Goal: Task Accomplishment & Management: Use online tool/utility

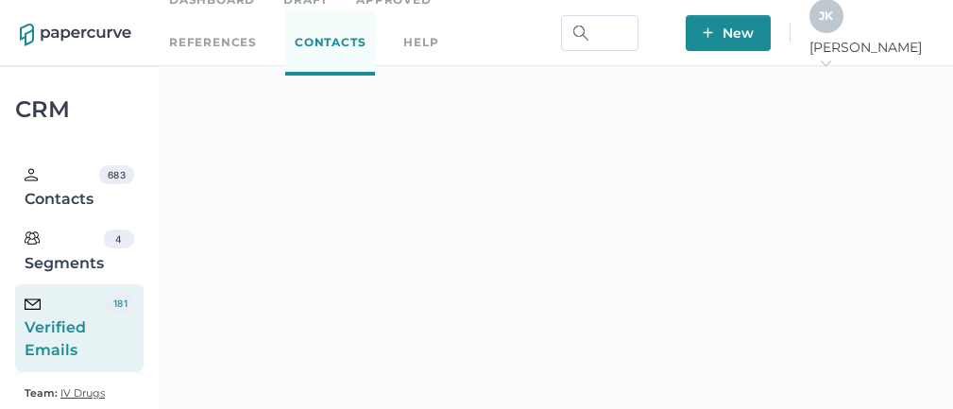
click at [843, 30] on div "J K" at bounding box center [826, 16] width 34 height 34
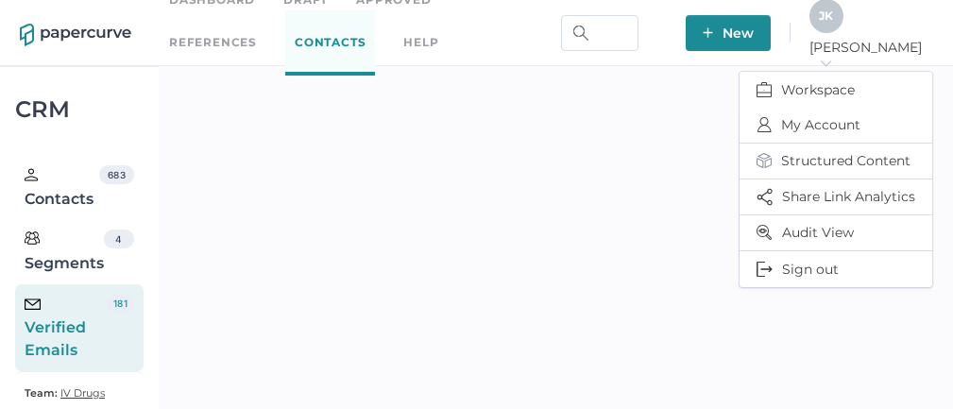
click at [833, 23] on span "J K" at bounding box center [826, 16] width 14 height 14
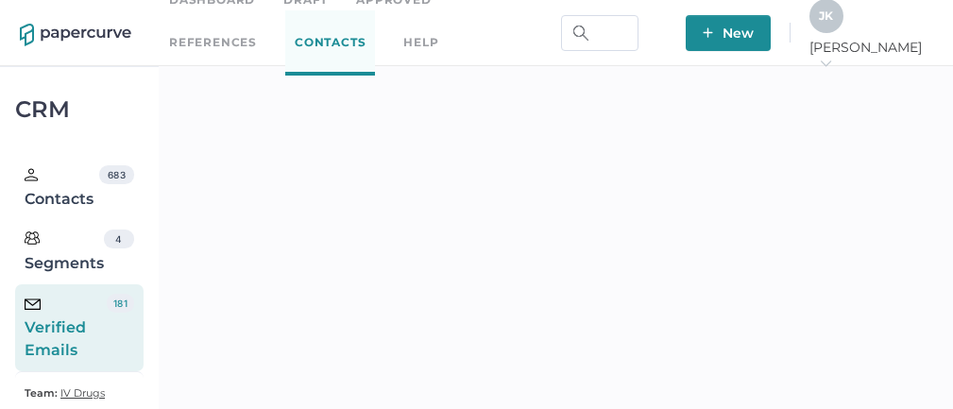
click at [833, 23] on span "J K" at bounding box center [826, 16] width 14 height 14
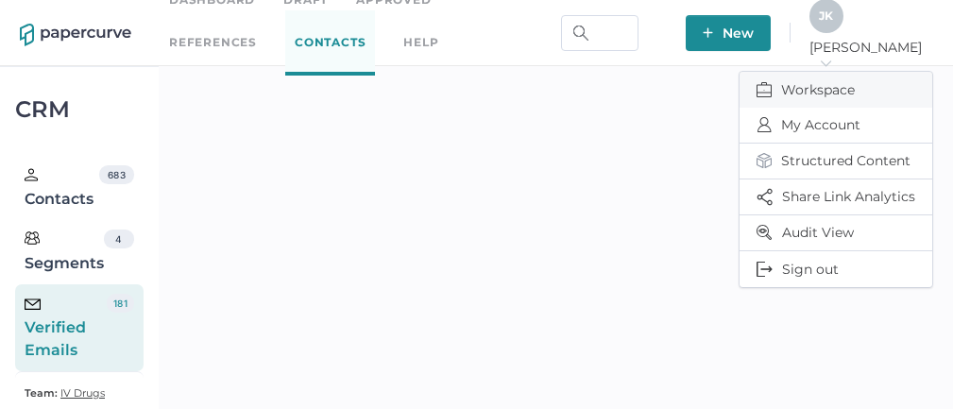
click at [828, 76] on span "Workspace" at bounding box center [836, 90] width 159 height 36
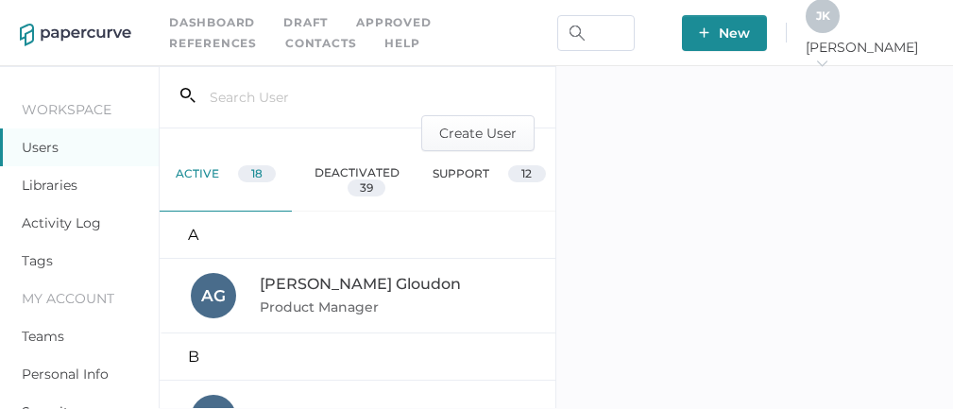
click at [81, 222] on link "Activity Log" at bounding box center [61, 222] width 79 height 17
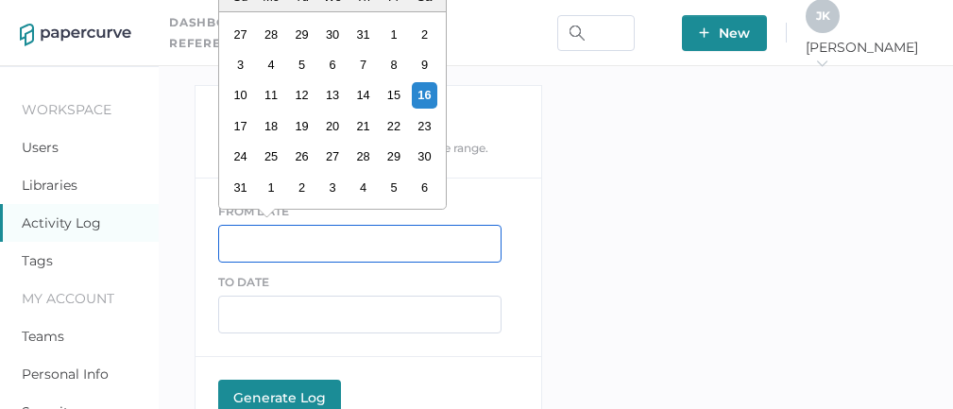
click at [264, 240] on input "text" at bounding box center [359, 244] width 283 height 38
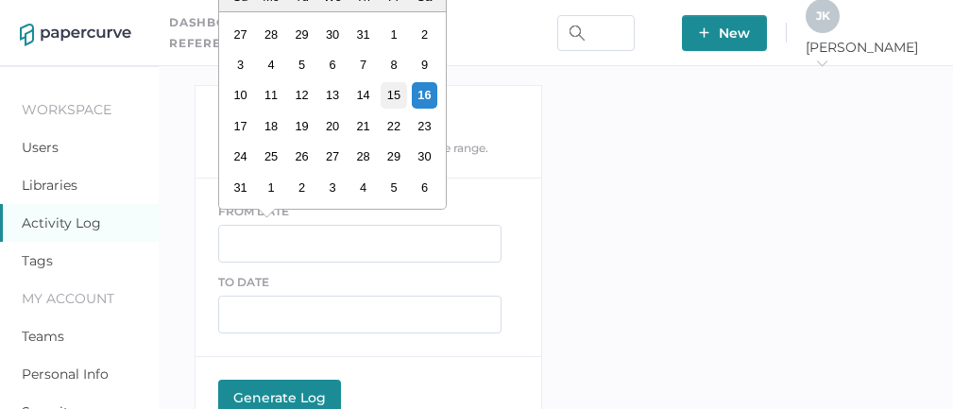
click at [392, 96] on div "15" at bounding box center [395, 95] width 26 height 26
type input "08/15/2025"
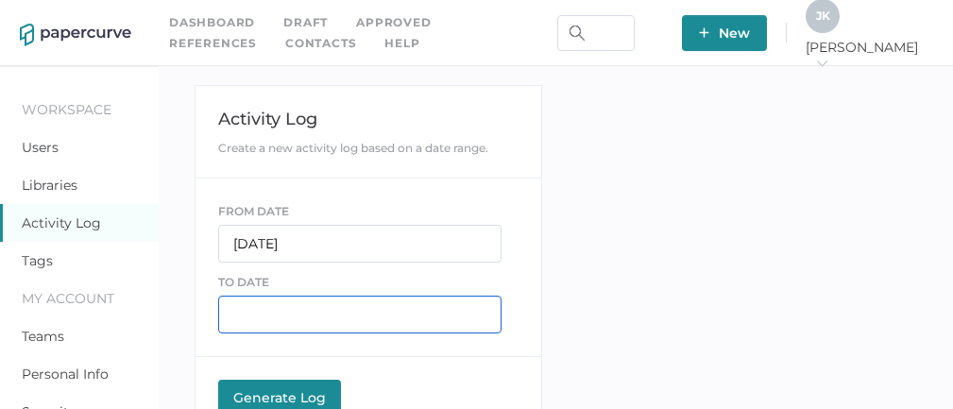
click at [273, 315] on input "text" at bounding box center [359, 315] width 283 height 38
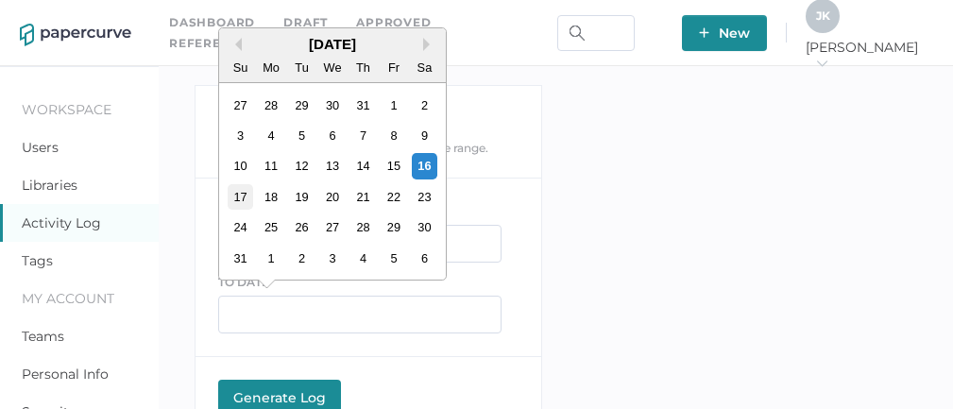
click at [248, 197] on div "17" at bounding box center [241, 197] width 26 height 26
type input "08/17/2025"
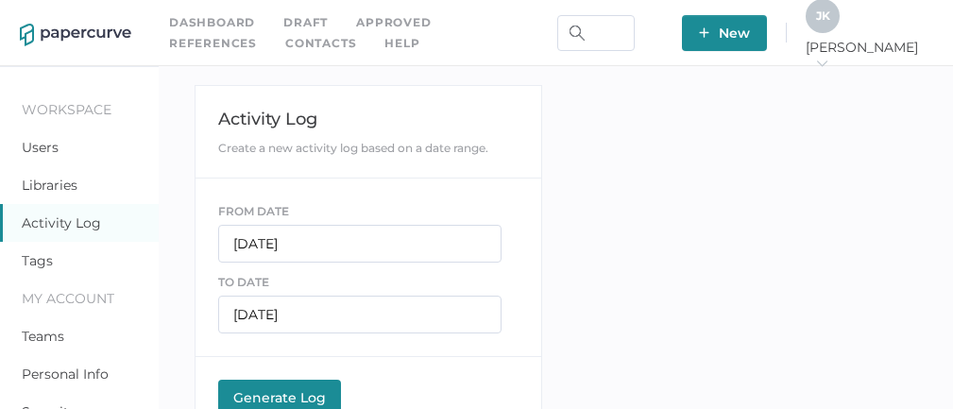
click at [284, 397] on div "Generate Log" at bounding box center [280, 397] width 104 height 17
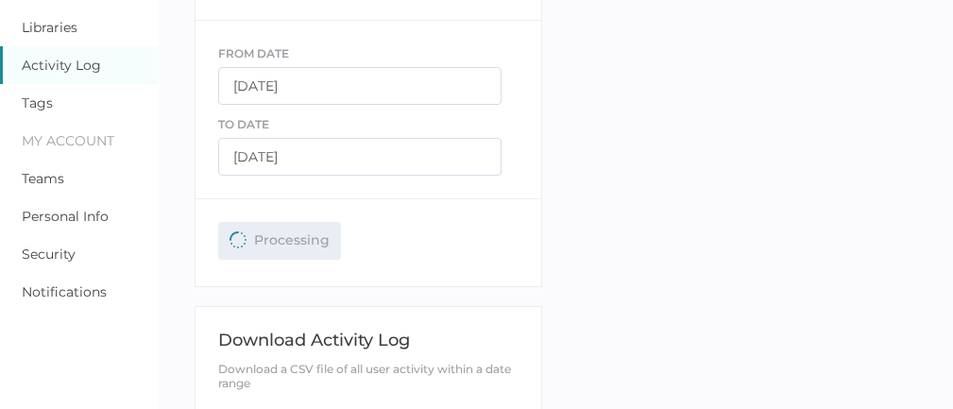
scroll to position [161, 0]
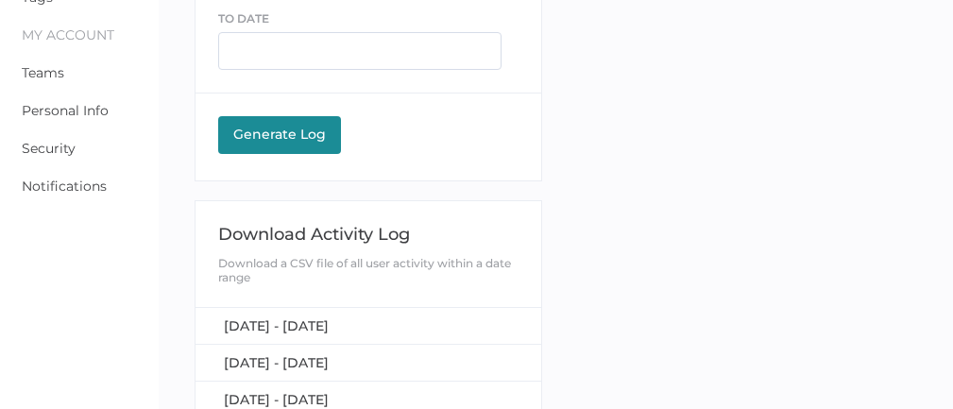
scroll to position [287, 0]
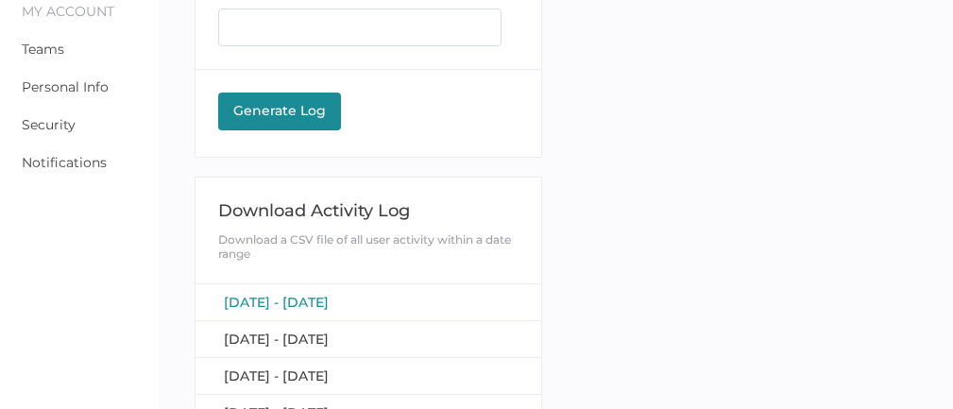
click at [304, 300] on span "[DATE] - [DATE]" at bounding box center [276, 302] width 105 height 17
